Goal: Information Seeking & Learning: Learn about a topic

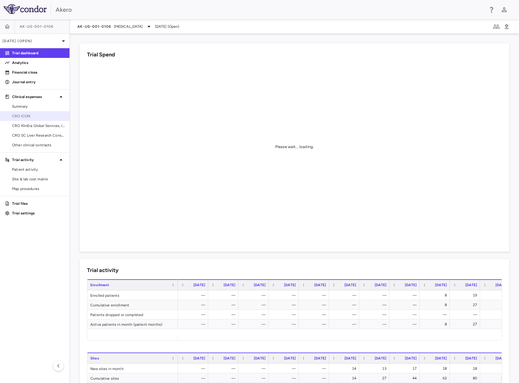
click at [25, 113] on span "CRO ICON" at bounding box center [38, 115] width 53 height 5
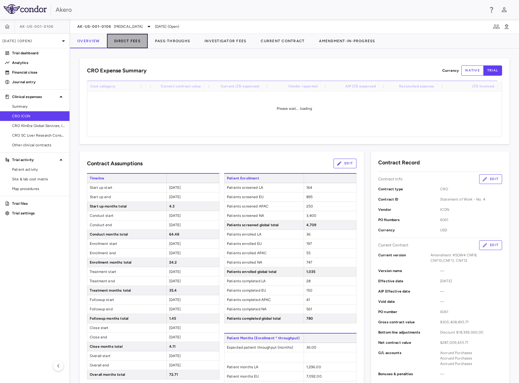
click at [128, 40] on button "Direct Fees" at bounding box center [127, 41] width 41 height 14
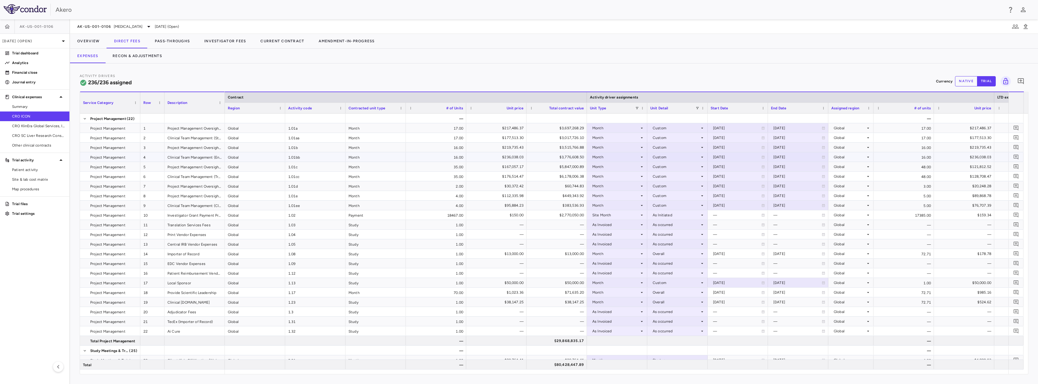
click at [351, 0] on html "Skip to sidebar Skip to main content Akero AK-US-001-0106 [DATE] (Open) Trial d…" at bounding box center [519, 192] width 1038 height 384
click at [518, 76] on div "Activity Drivers 236/236 assigned Currency native trial 0" at bounding box center [554, 81] width 949 height 16
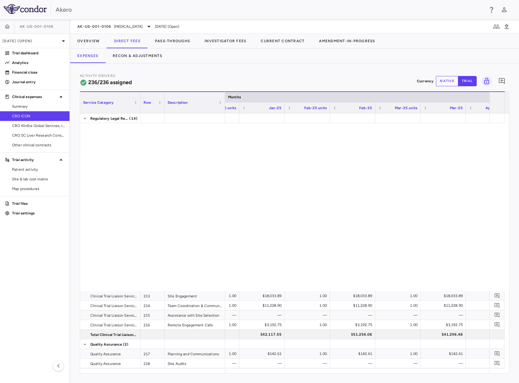
scroll to position [2449, 0]
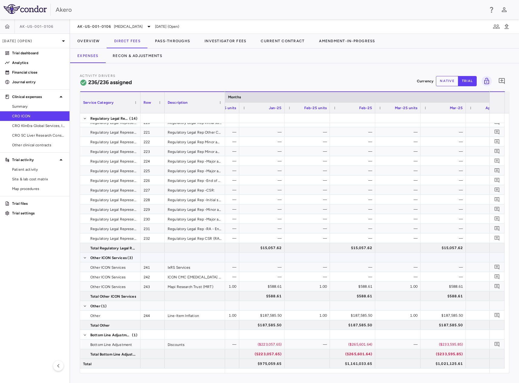
click at [176, 254] on div at bounding box center [195, 257] width 60 height 9
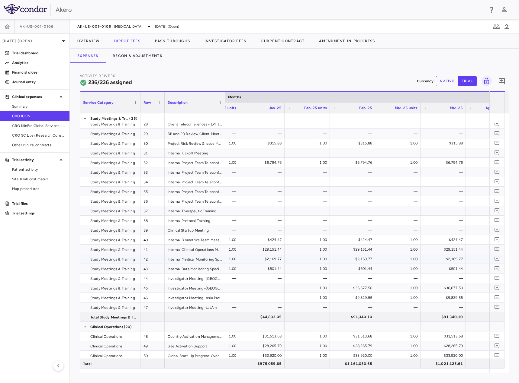
scroll to position [128, 0]
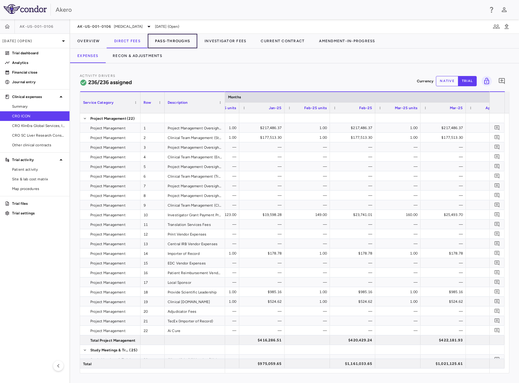
click at [184, 39] on button "Pass-Throughs" at bounding box center [173, 41] width 50 height 14
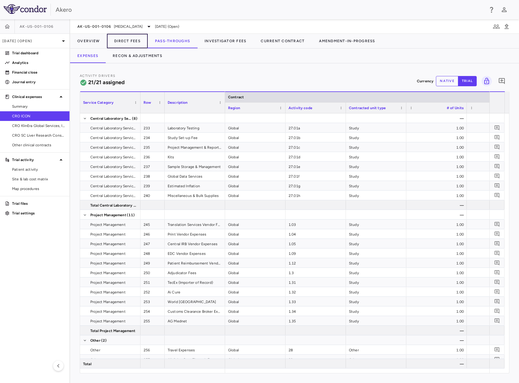
drag, startPoint x: 135, startPoint y: 39, endPoint x: 149, endPoint y: 40, distance: 14.8
click at [135, 39] on button "Direct Fees" at bounding box center [127, 41] width 41 height 14
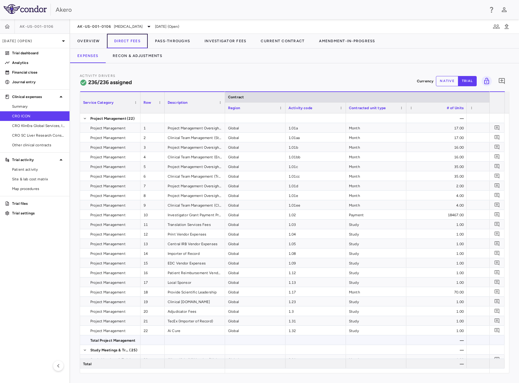
scroll to position [19, 0]
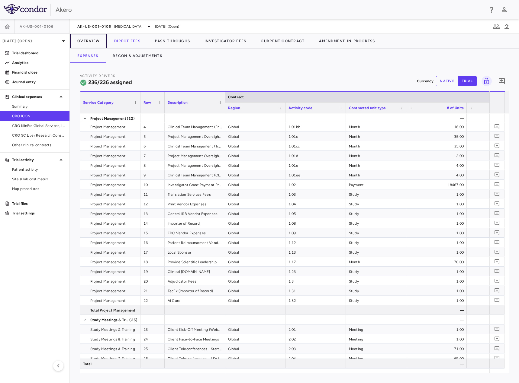
click at [90, 42] on button "Overview" at bounding box center [88, 41] width 37 height 14
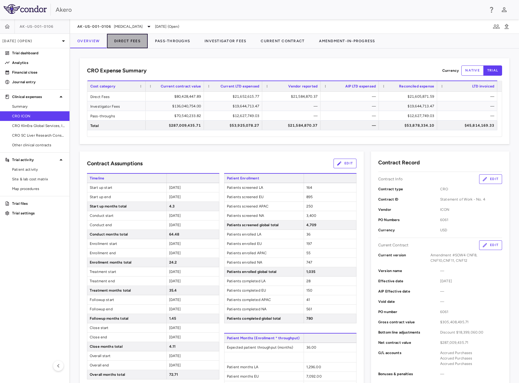
click at [119, 38] on button "Direct Fees" at bounding box center [127, 41] width 41 height 14
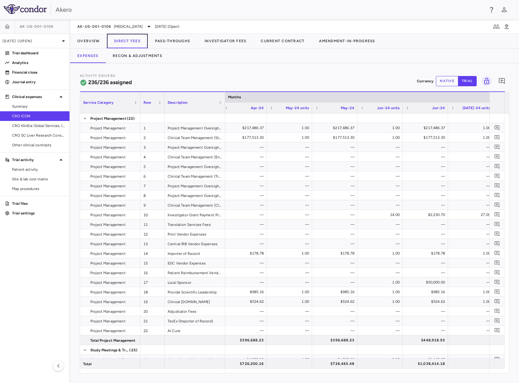
scroll to position [0, 1146]
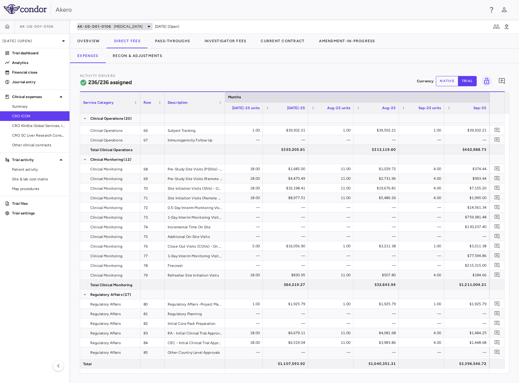
click at [121, 25] on span "[MEDICAL_DATA]" at bounding box center [128, 26] width 29 height 5
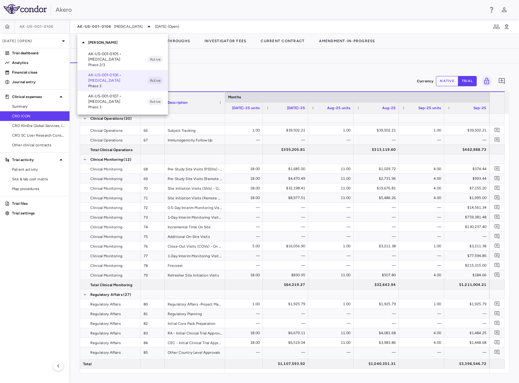
click at [296, 65] on div at bounding box center [259, 191] width 519 height 383
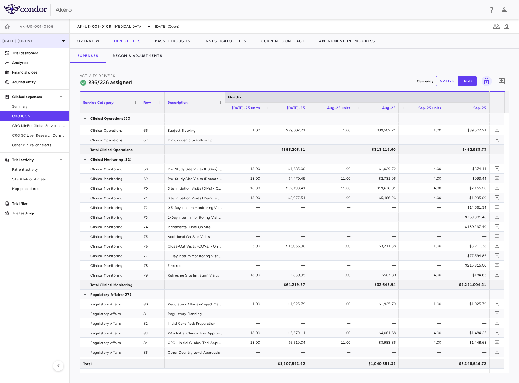
click at [28, 44] on div "[DATE] (Open)" at bounding box center [34, 41] width 69 height 14
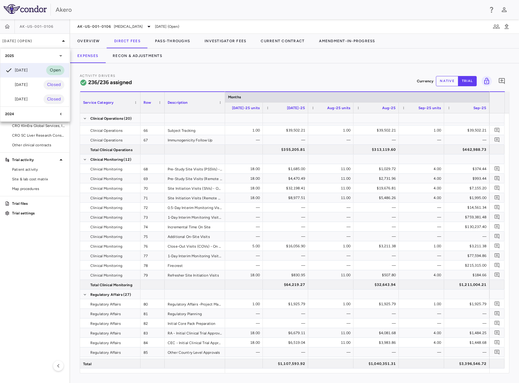
click at [43, 87] on div "[DATE] Closed" at bounding box center [34, 85] width 69 height 14
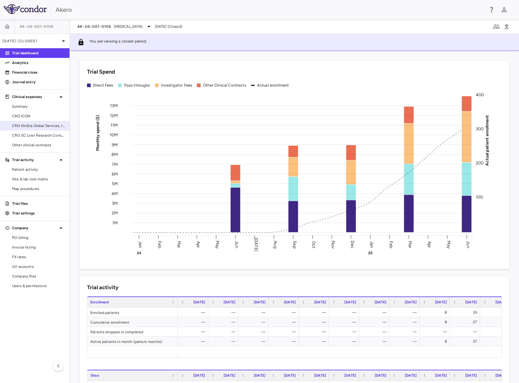
drag, startPoint x: 29, startPoint y: 117, endPoint x: 43, endPoint y: 123, distance: 15.1
click at [29, 117] on span "CRO ICON" at bounding box center [38, 115] width 53 height 5
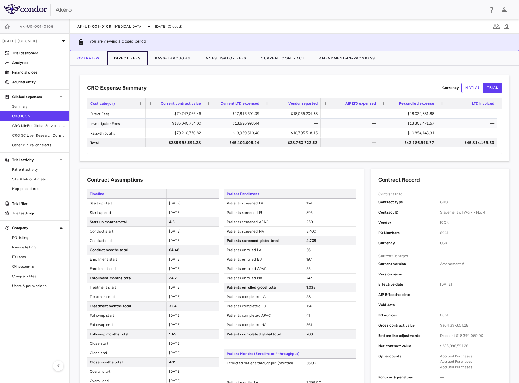
click at [131, 60] on button "Direct Fees" at bounding box center [127, 58] width 41 height 14
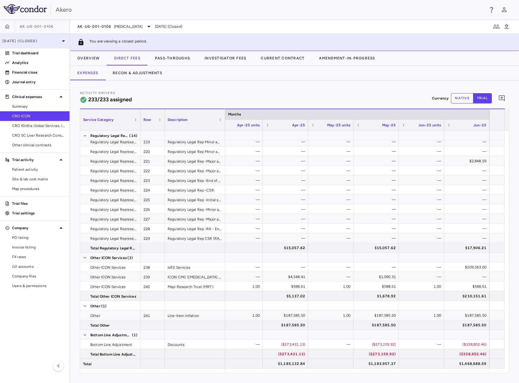
click at [44, 39] on p "[DATE] (Closed)" at bounding box center [30, 40] width 57 height 5
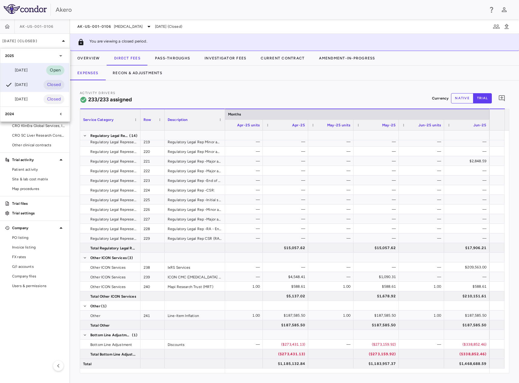
click at [39, 70] on div "[DATE] Open" at bounding box center [34, 70] width 69 height 14
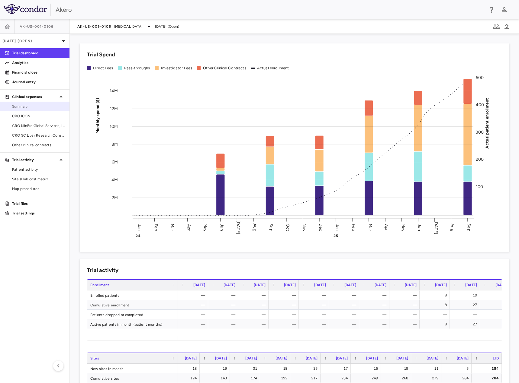
click at [33, 107] on span "Summary" at bounding box center [38, 106] width 53 height 5
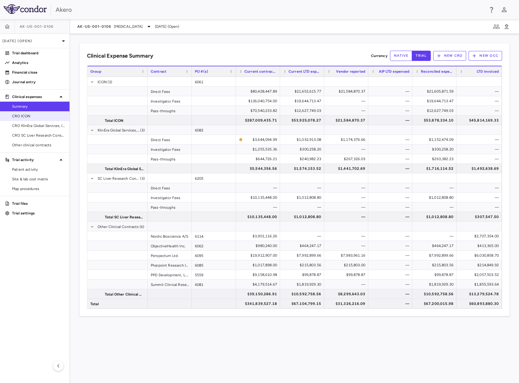
click at [45, 114] on span "CRO ICON" at bounding box center [38, 115] width 53 height 5
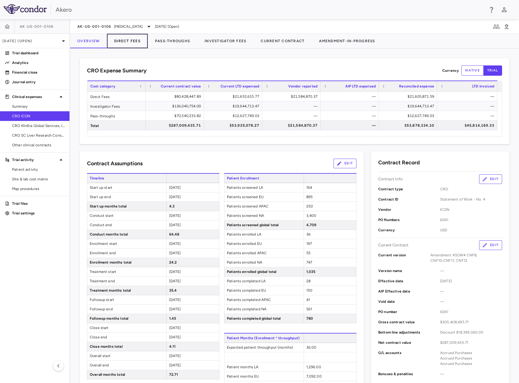
click at [133, 39] on button "Direct Fees" at bounding box center [127, 41] width 41 height 14
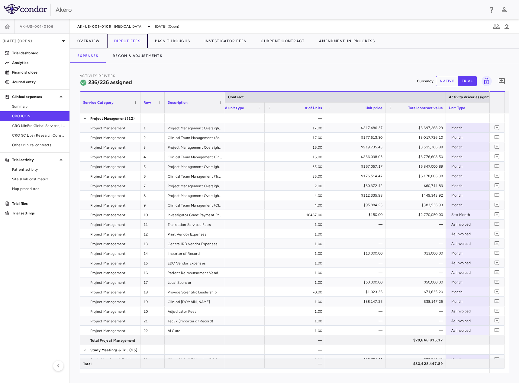
scroll to position [0, 377]
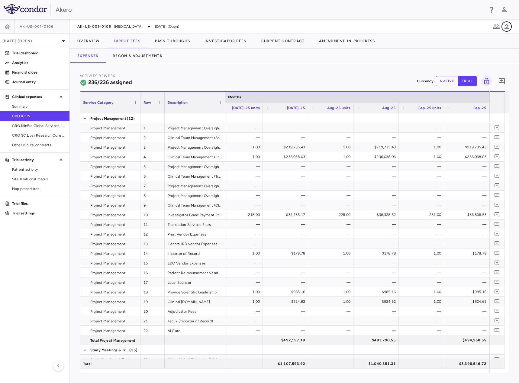
click at [506, 26] on icon "button" at bounding box center [506, 26] width 7 height 7
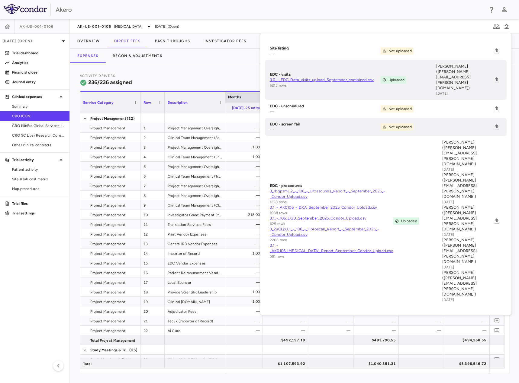
click at [244, 82] on div "Activity Drivers 236/236 assigned Currency native trial 0" at bounding box center [294, 81] width 429 height 16
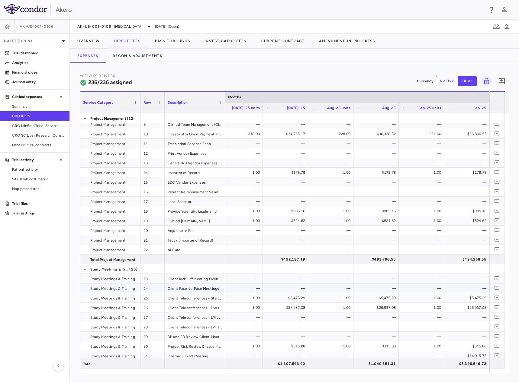
scroll to position [91, 0]
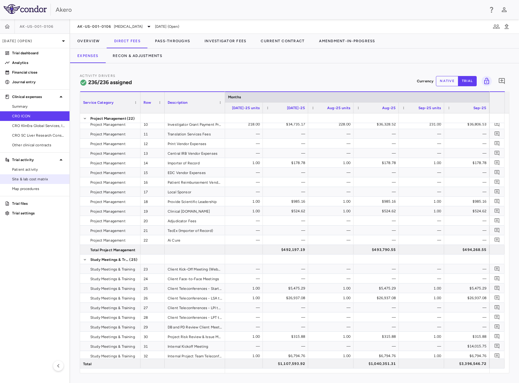
click at [37, 180] on span "Site & lab cost matrix" at bounding box center [38, 179] width 53 height 5
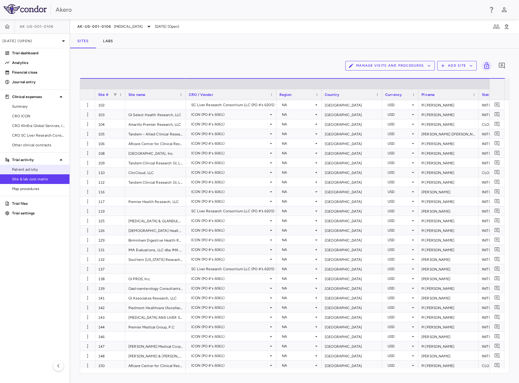
click at [31, 172] on span "Patient activity" at bounding box center [38, 169] width 53 height 5
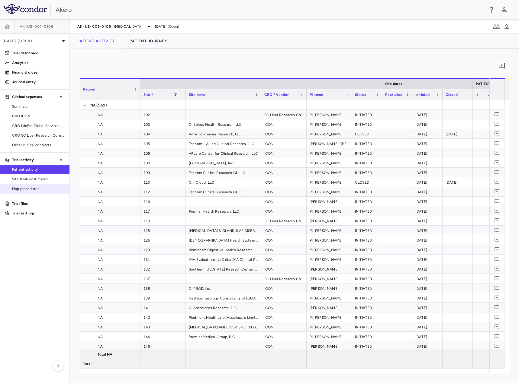
click at [34, 191] on span "Map procedures" at bounding box center [38, 188] width 53 height 5
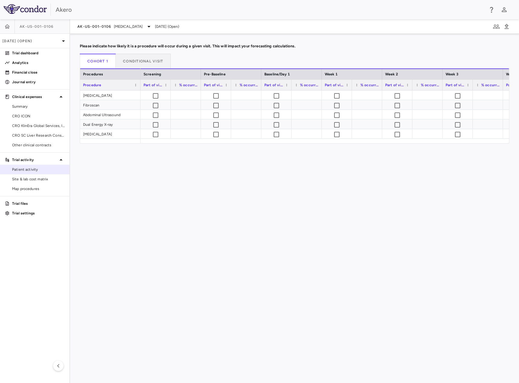
click at [28, 173] on link "Patient activity" at bounding box center [34, 169] width 69 height 9
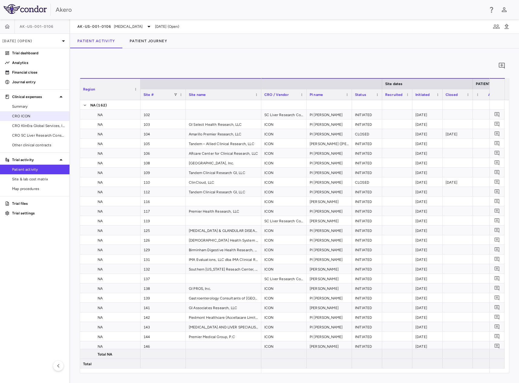
click at [33, 113] on link "CRO ICON" at bounding box center [34, 116] width 69 height 9
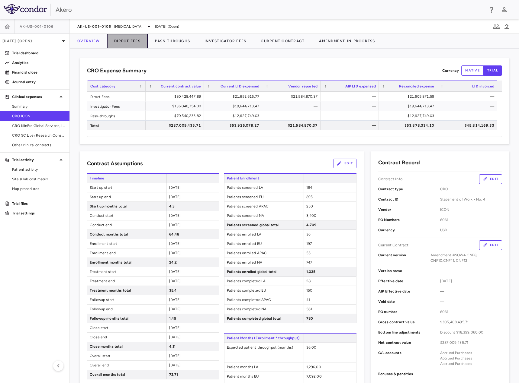
click at [122, 39] on button "Direct Fees" at bounding box center [127, 41] width 41 height 14
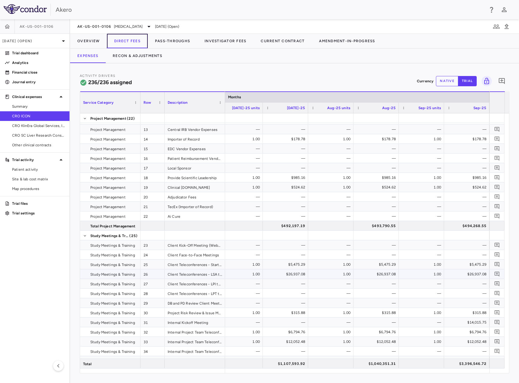
scroll to position [157, 0]
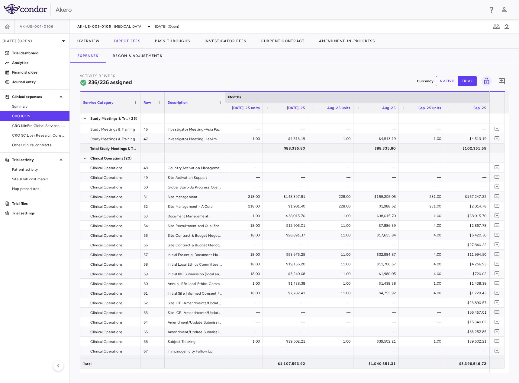
drag, startPoint x: 478, startPoint y: 368, endPoint x: 456, endPoint y: 370, distance: 22.1
click at [445, 370] on div "Service Category Row Description Months 48" at bounding box center [294, 232] width 429 height 282
drag, startPoint x: 465, startPoint y: 374, endPoint x: 460, endPoint y: 373, distance: 5.2
click at [459, 373] on div "Activity Drivers 236/236 assigned Currency native trial 0 Service Category Drag…" at bounding box center [294, 223] width 449 height 320
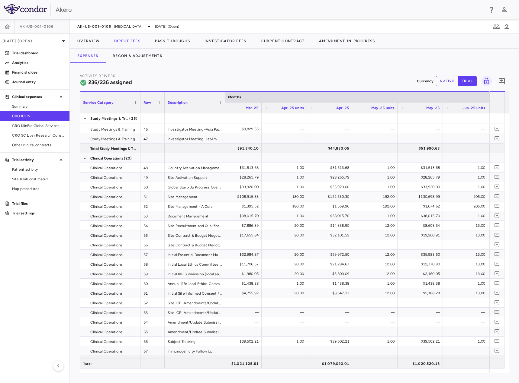
scroll to position [0, 2109]
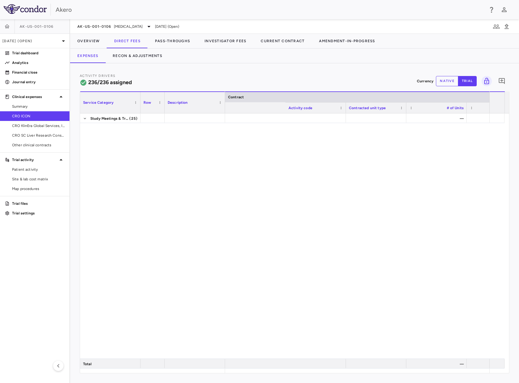
scroll to position [0, 171]
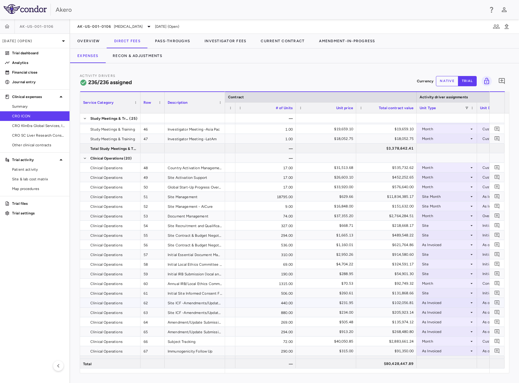
click at [400, 300] on div "$102,056.81" at bounding box center [387, 303] width 52 height 10
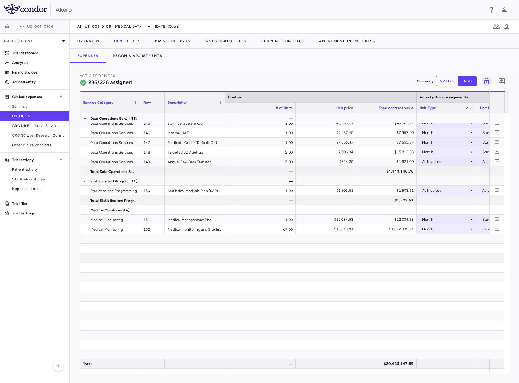
scroll to position [2449, 0]
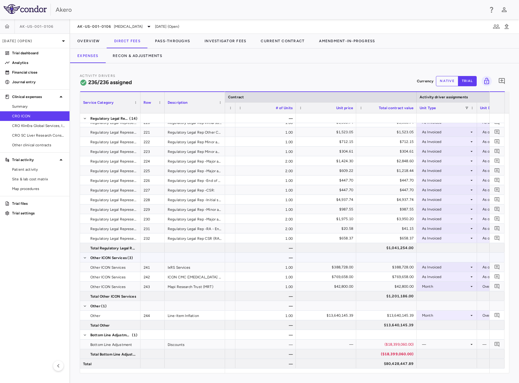
click at [464, 254] on div at bounding box center [446, 257] width 54 height 9
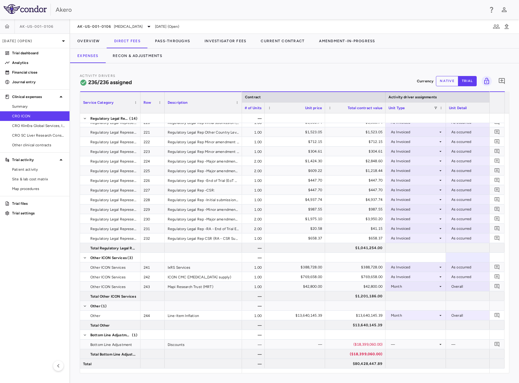
drag, startPoint x: 224, startPoint y: 97, endPoint x: 241, endPoint y: 123, distance: 30.5
click at [241, 123] on div "Service Category Row Description Contract Activity driver assignments" at bounding box center [294, 232] width 429 height 282
click at [186, 40] on button "Pass-Throughs" at bounding box center [173, 41] width 50 height 14
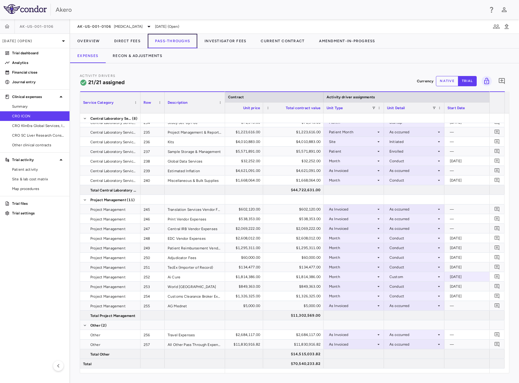
scroll to position [0, 267]
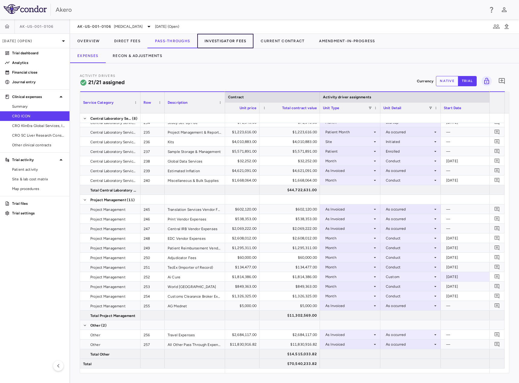
click at [222, 42] on button "Investigator Fees" at bounding box center [225, 41] width 56 height 14
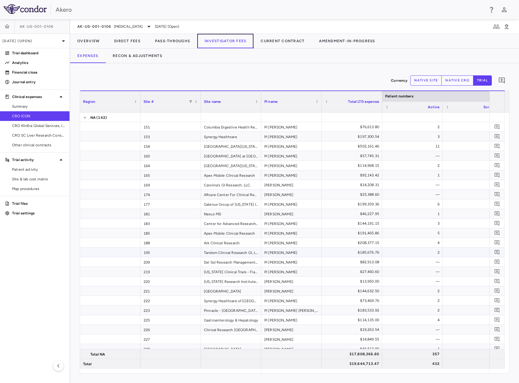
scroll to position [241, 0]
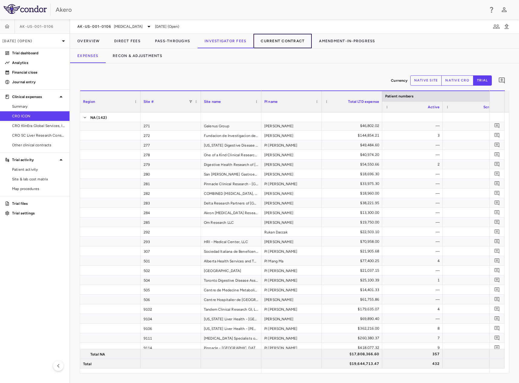
click at [283, 43] on button "Current Contract" at bounding box center [282, 41] width 58 height 14
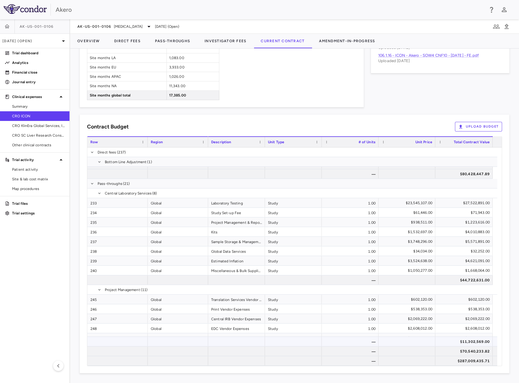
click at [465, 343] on div "$11,302,569.00" at bounding box center [464, 342] width 49 height 10
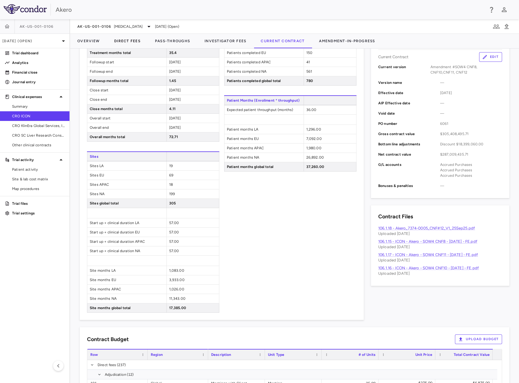
scroll to position [107, 0]
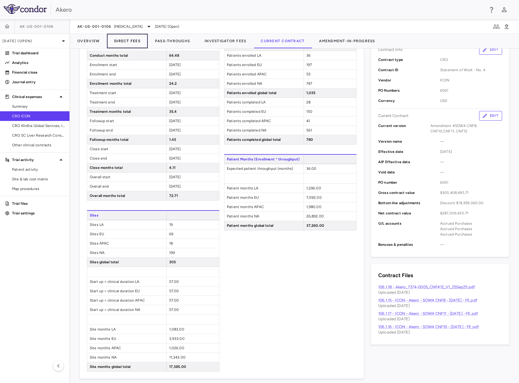
drag, startPoint x: 137, startPoint y: 37, endPoint x: 139, endPoint y: 47, distance: 9.6
click at [137, 37] on button "Direct Fees" at bounding box center [127, 41] width 41 height 14
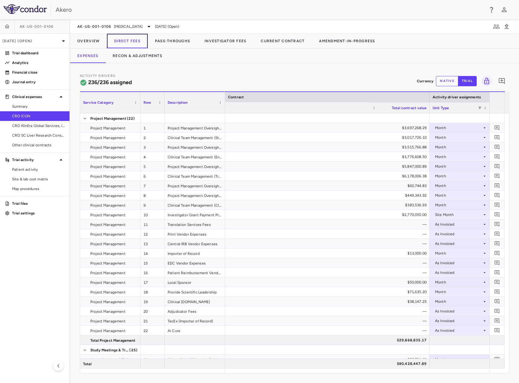
scroll to position [0, 1030]
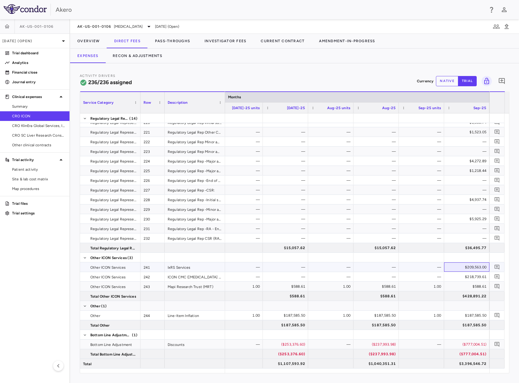
click at [468, 267] on div "$209,563.00" at bounding box center [467, 268] width 37 height 10
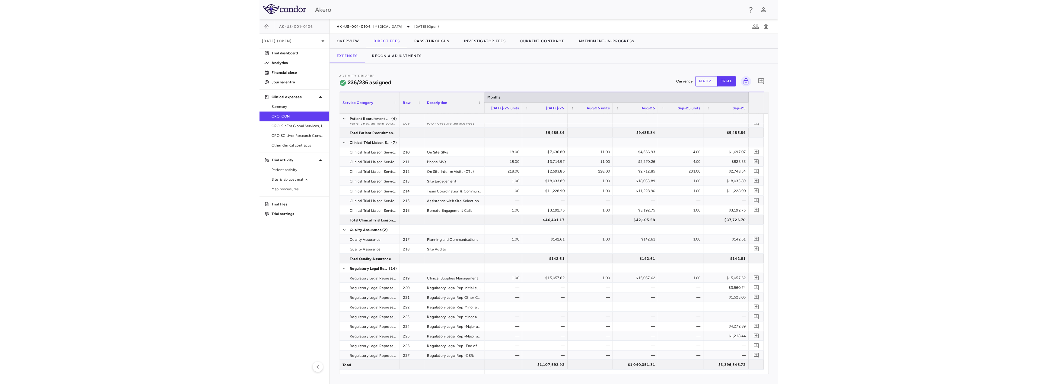
scroll to position [2268, 0]
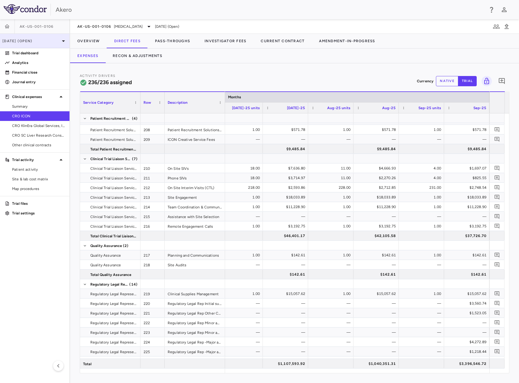
click at [33, 40] on p "[DATE] (Open)" at bounding box center [30, 40] width 57 height 5
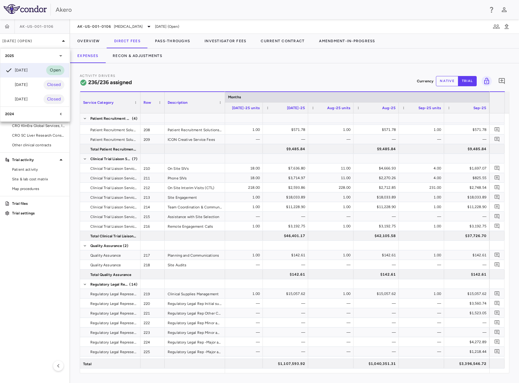
click at [44, 83] on span "Closed" at bounding box center [53, 84] width 21 height 7
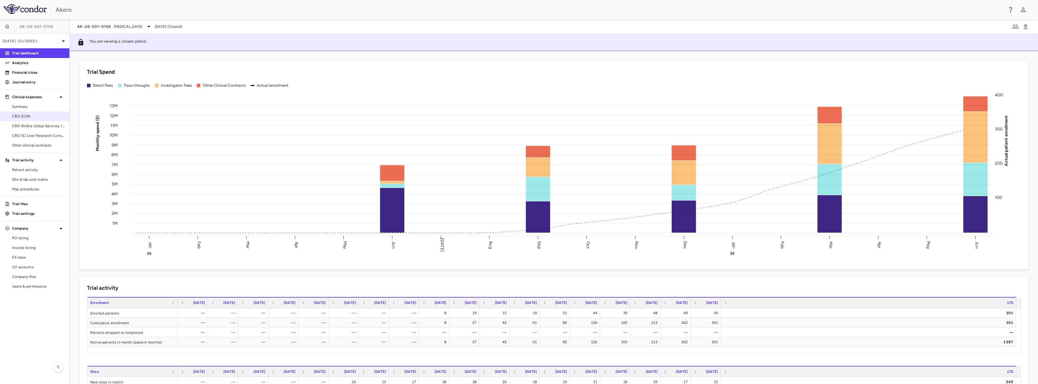
click at [41, 119] on link "CRO ICON" at bounding box center [34, 116] width 69 height 9
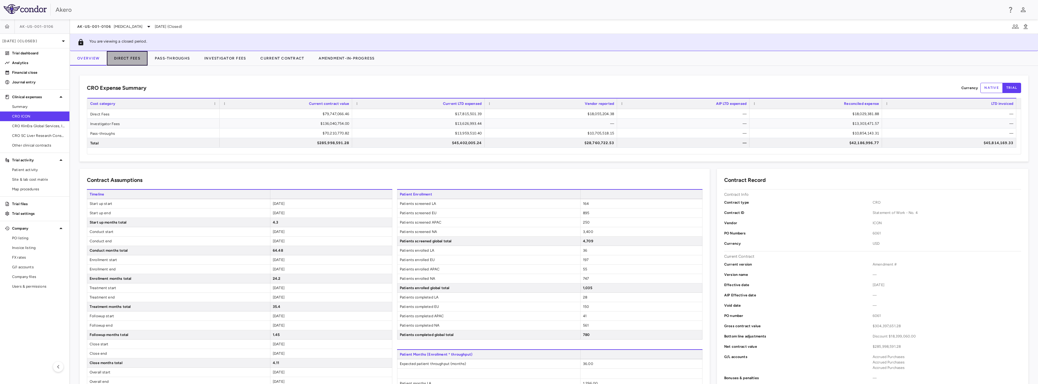
click at [127, 57] on button "Direct Fees" at bounding box center [127, 58] width 41 height 14
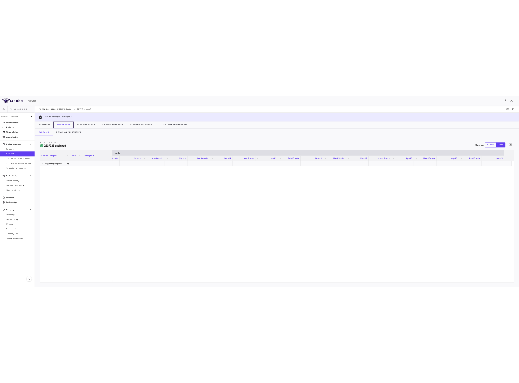
scroll to position [2437, 0]
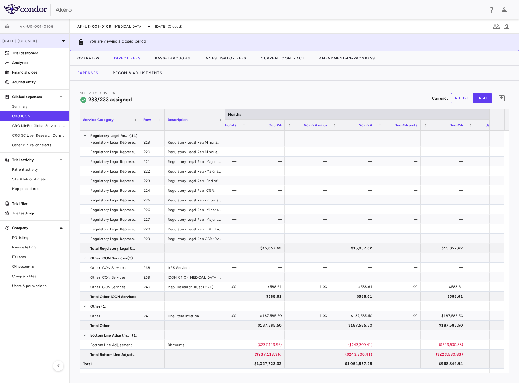
click at [35, 40] on p "[DATE] (Closed)" at bounding box center [30, 40] width 57 height 5
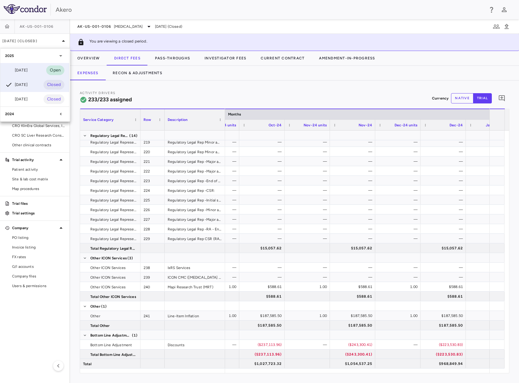
click at [37, 71] on div "[DATE] Open" at bounding box center [34, 70] width 69 height 14
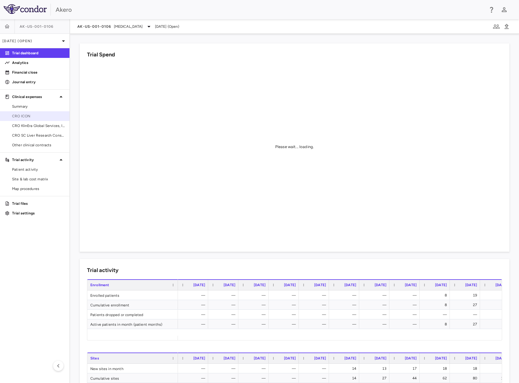
click at [30, 117] on span "CRO ICON" at bounding box center [38, 115] width 53 height 5
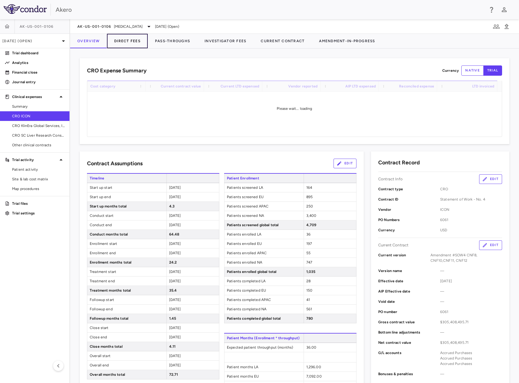
click at [123, 38] on button "Direct Fees" at bounding box center [127, 41] width 41 height 14
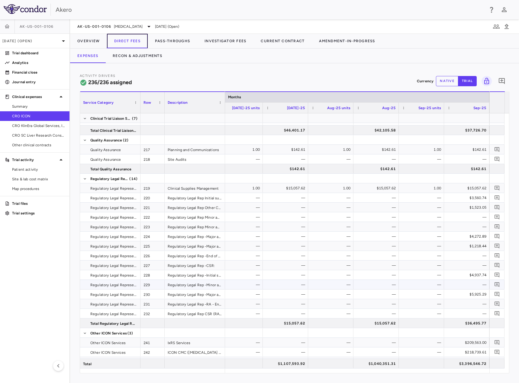
scroll to position [2359, 0]
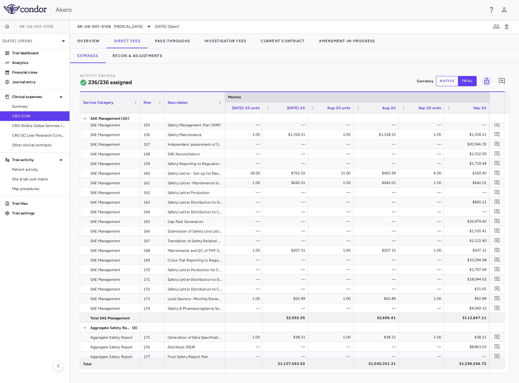
drag, startPoint x: 470, startPoint y: 374, endPoint x: 382, endPoint y: 374, distance: 88.1
click at [382, 374] on div "Activity Drivers 236/236 assigned Currency native trial 0 Service Category Drag…" at bounding box center [294, 223] width 449 height 320
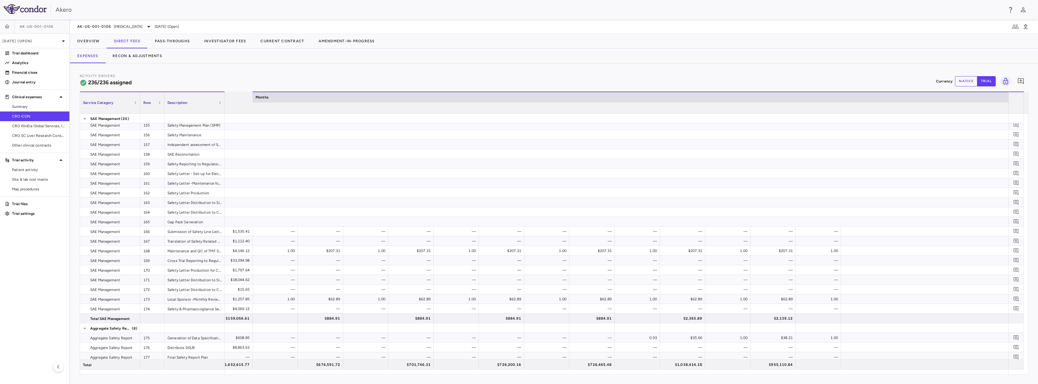
scroll to position [0, 1918]
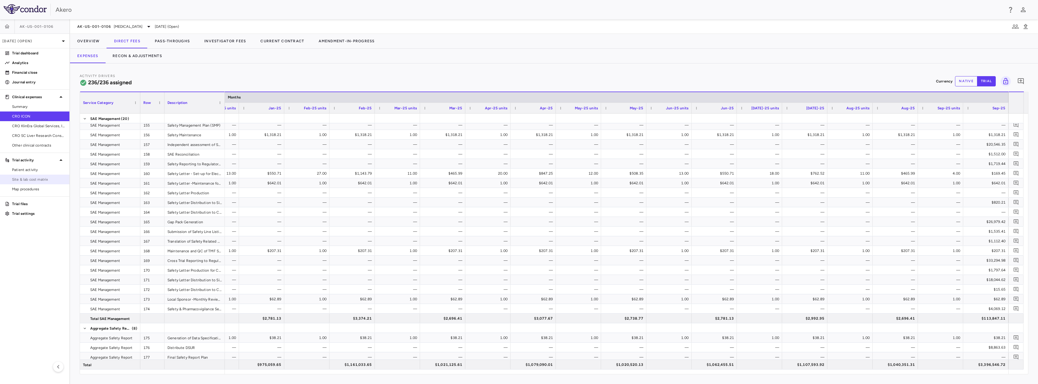
click at [26, 181] on span "Site & lab cost matrix" at bounding box center [38, 179] width 53 height 5
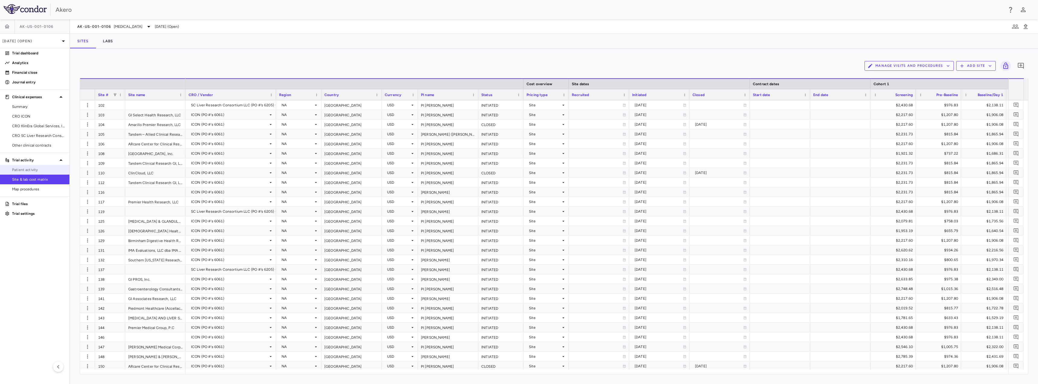
click at [22, 167] on span "Patient activity" at bounding box center [38, 169] width 53 height 5
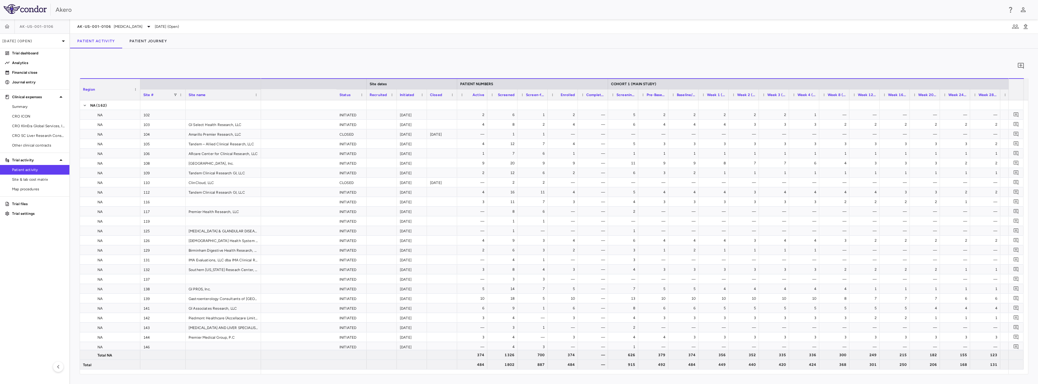
scroll to position [0, 169]
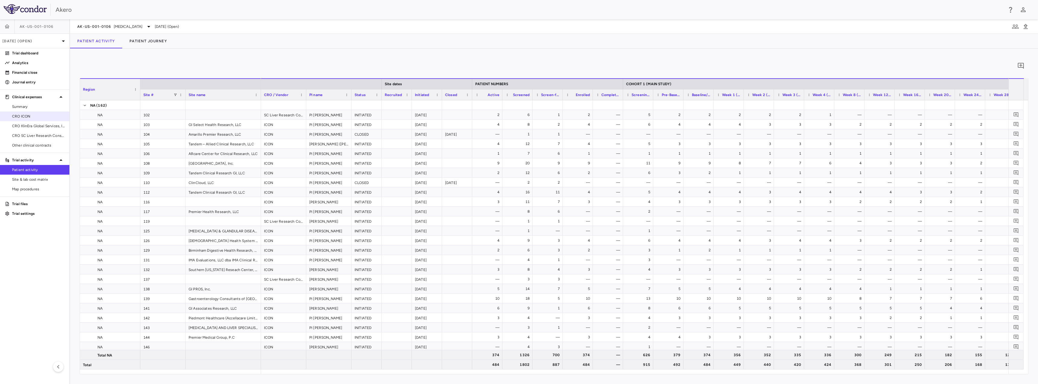
click at [31, 115] on span "CRO ICON" at bounding box center [38, 115] width 53 height 5
